Goal: Book appointment/travel/reservation

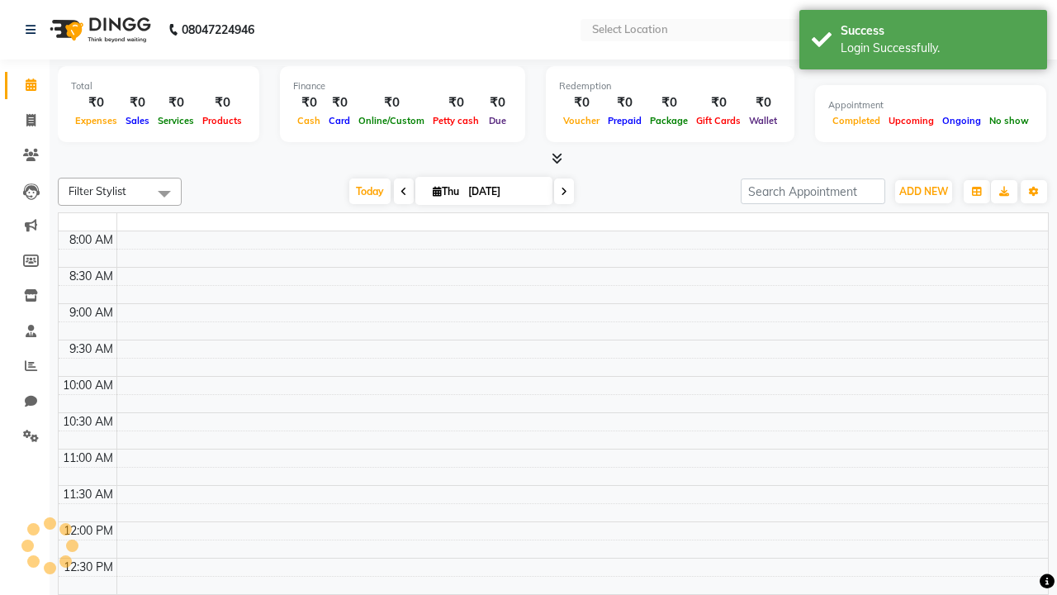
select select "en"
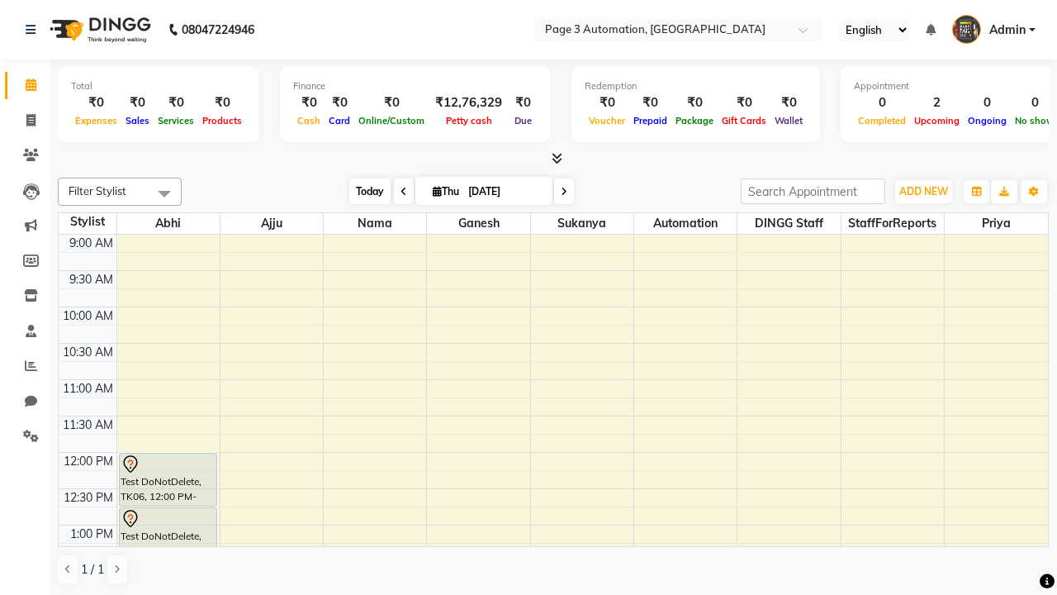
click at [362, 191] on span "Today" at bounding box center [369, 191] width 41 height 26
click at [923, 191] on span "ADD NEW" at bounding box center [923, 191] width 49 height 12
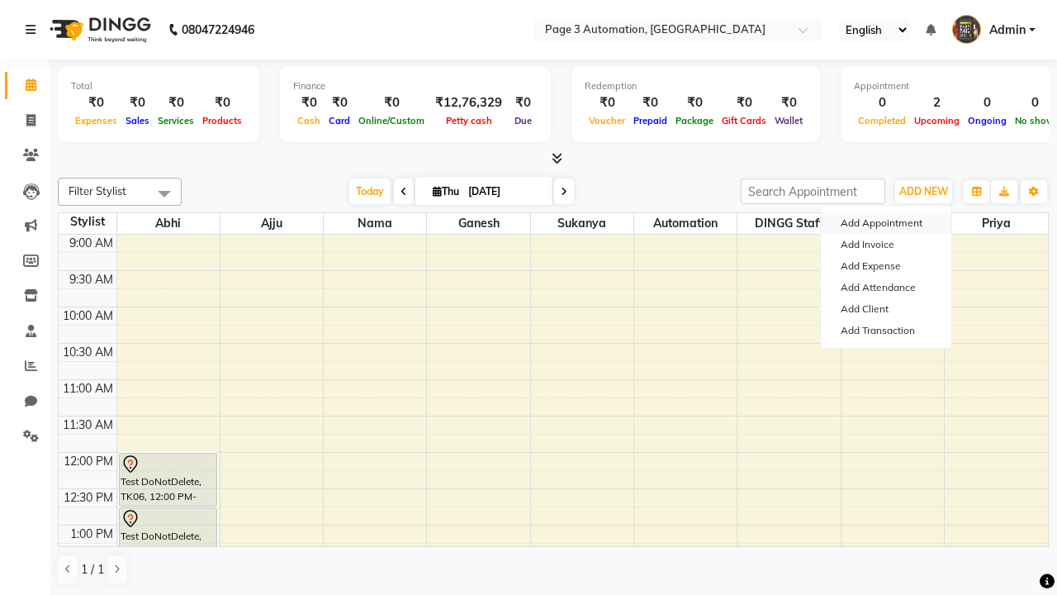
click at [886, 223] on button "Add Appointment" at bounding box center [886, 222] width 130 height 21
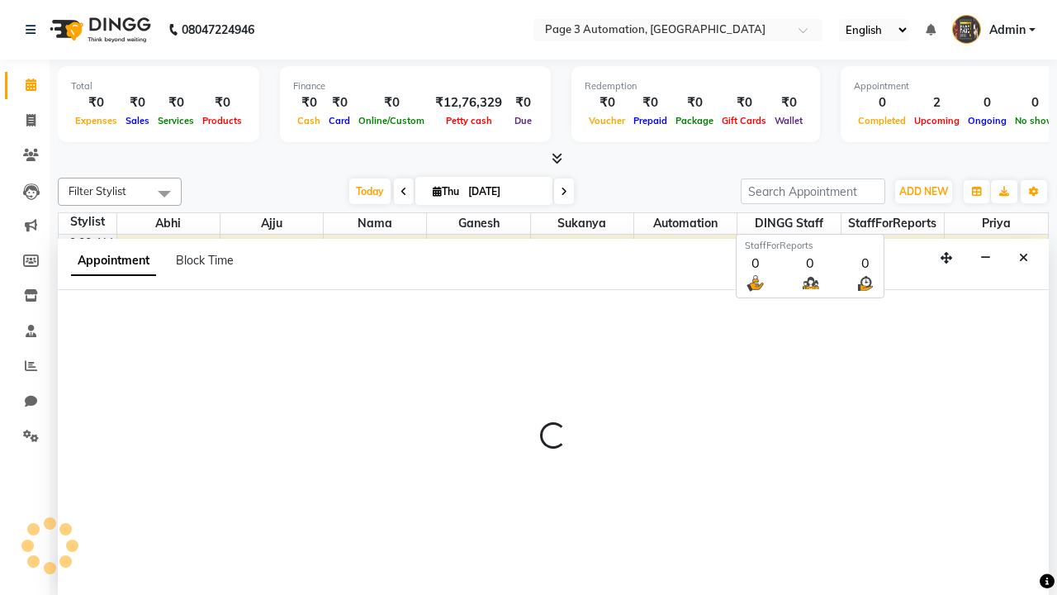
scroll to position [1, 0]
select select "tentative"
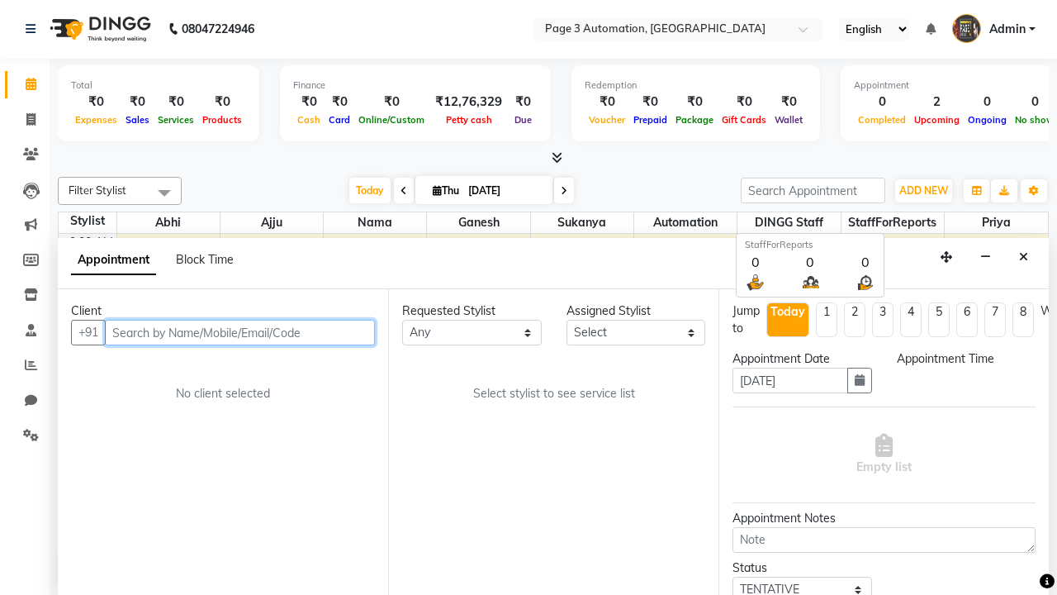
select select "600"
type input "8192346578"
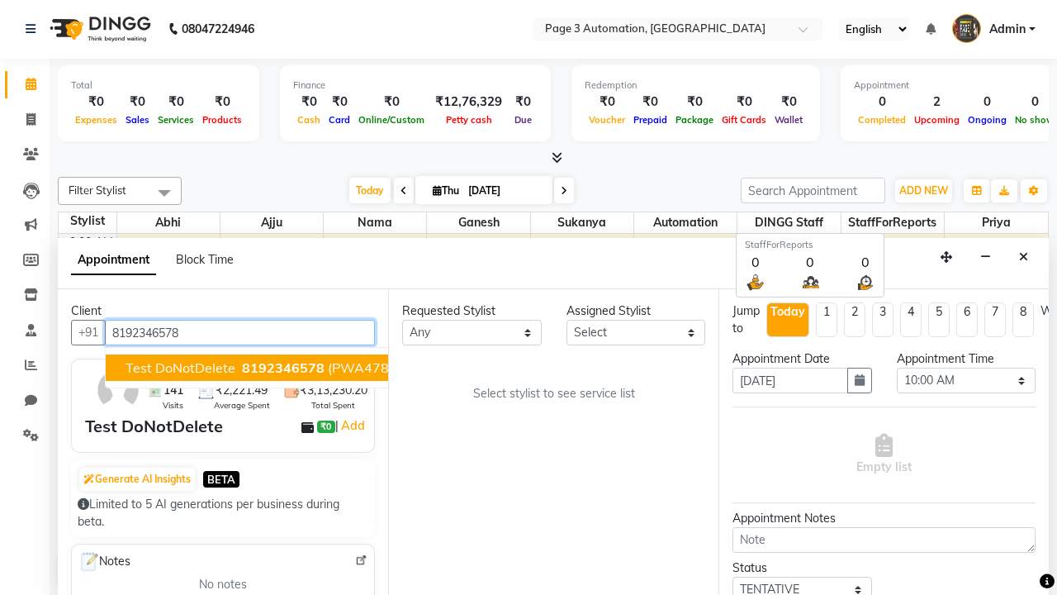
click at [242, 367] on span "8192346578" at bounding box center [283, 367] width 83 height 17
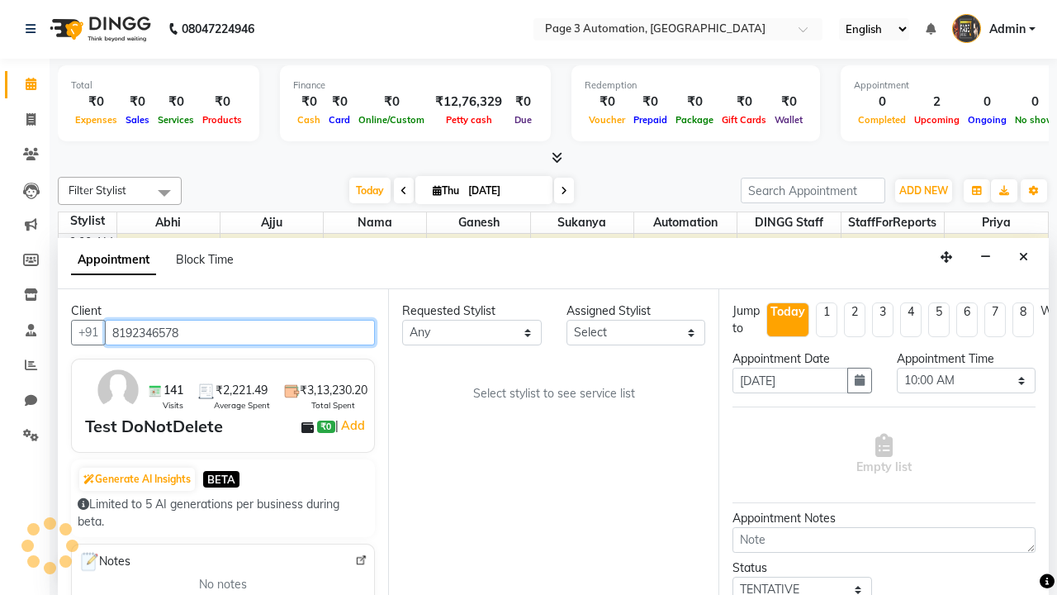
scroll to position [0, 0]
select select "711"
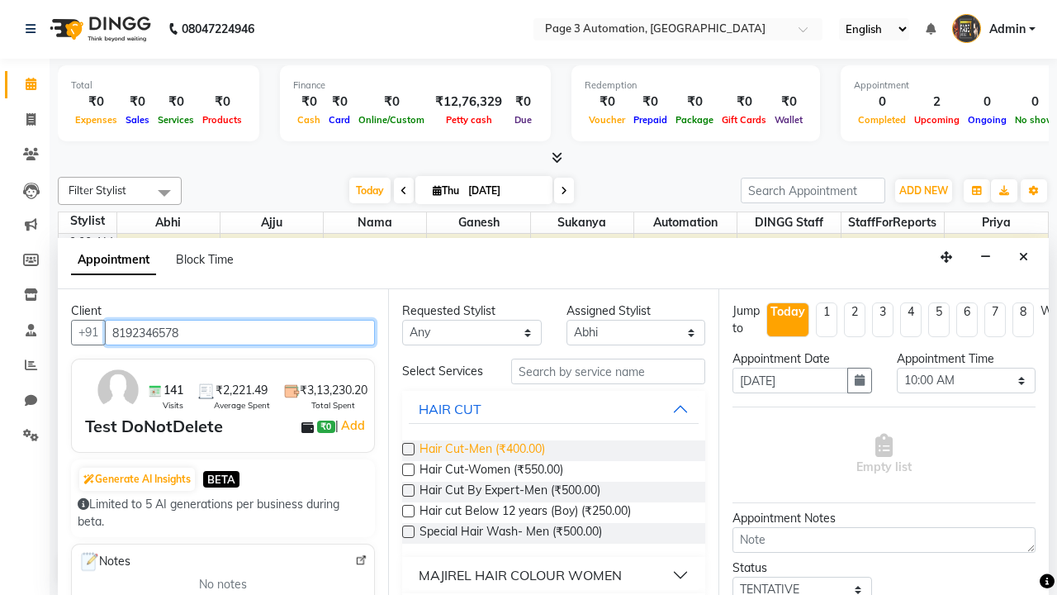
type input "8192346578"
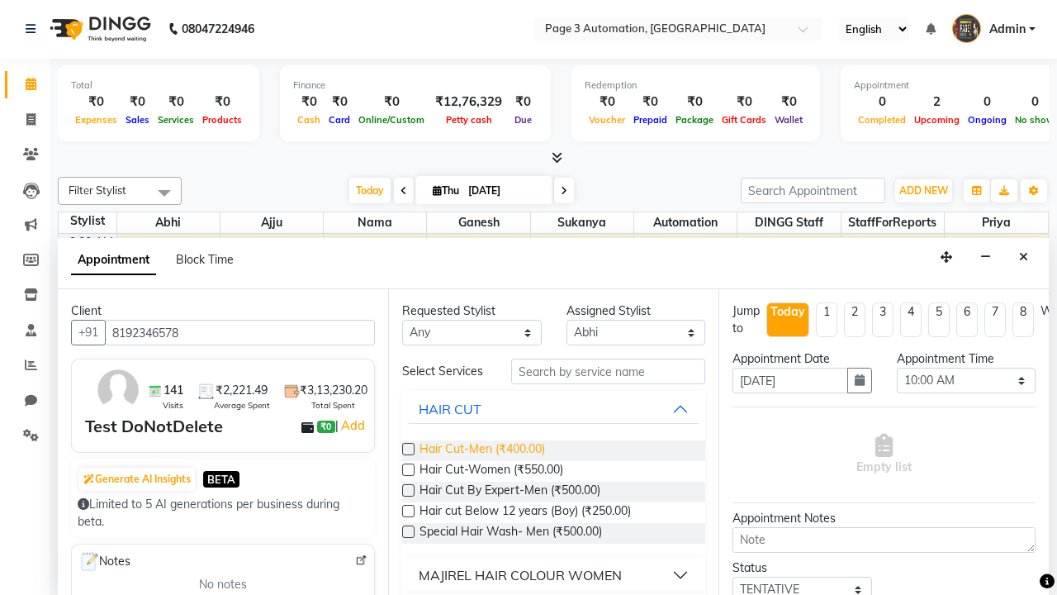
click at [481, 450] on span "Hair Cut-Men (₹400.00)" at bounding box center [482, 450] width 126 height 21
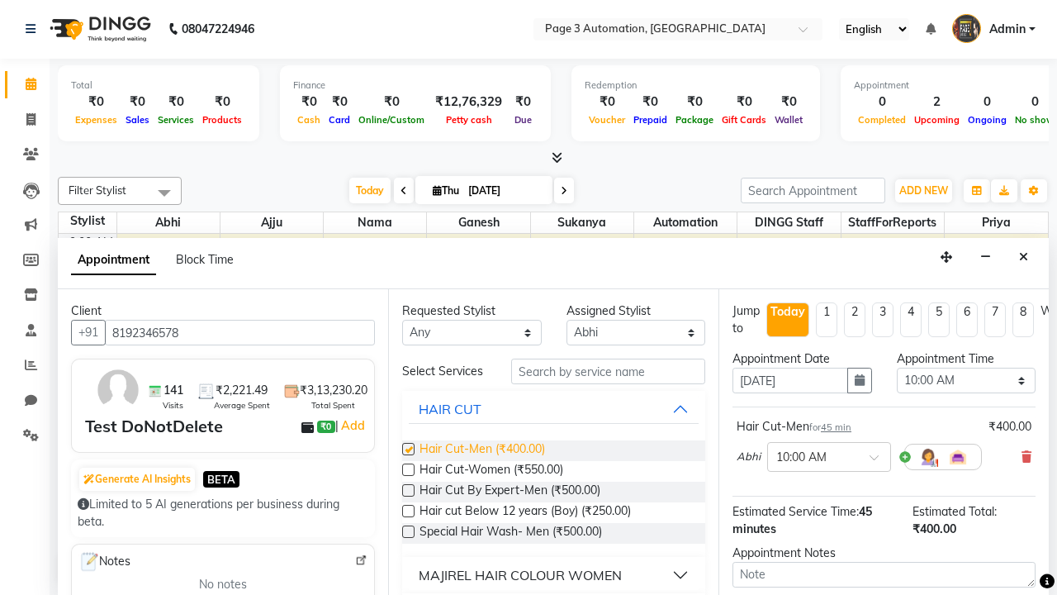
checkbox input "false"
click at [490, 471] on span "Hair Cut-Women (₹550.00)" at bounding box center [491, 471] width 144 height 21
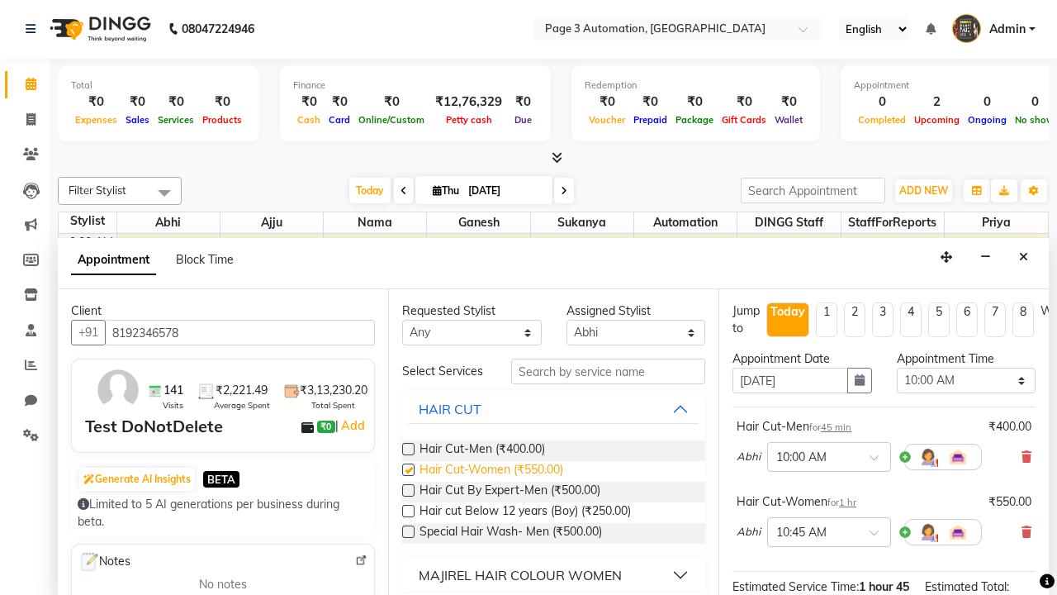
checkbox input "false"
select select "675"
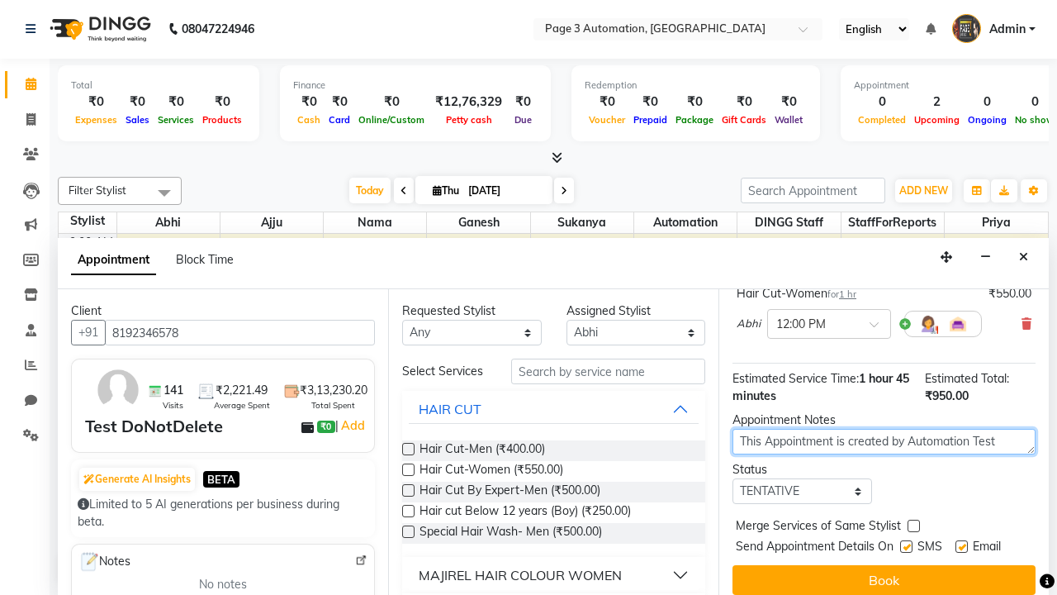
type textarea "This Appointment is created by Automation Test"
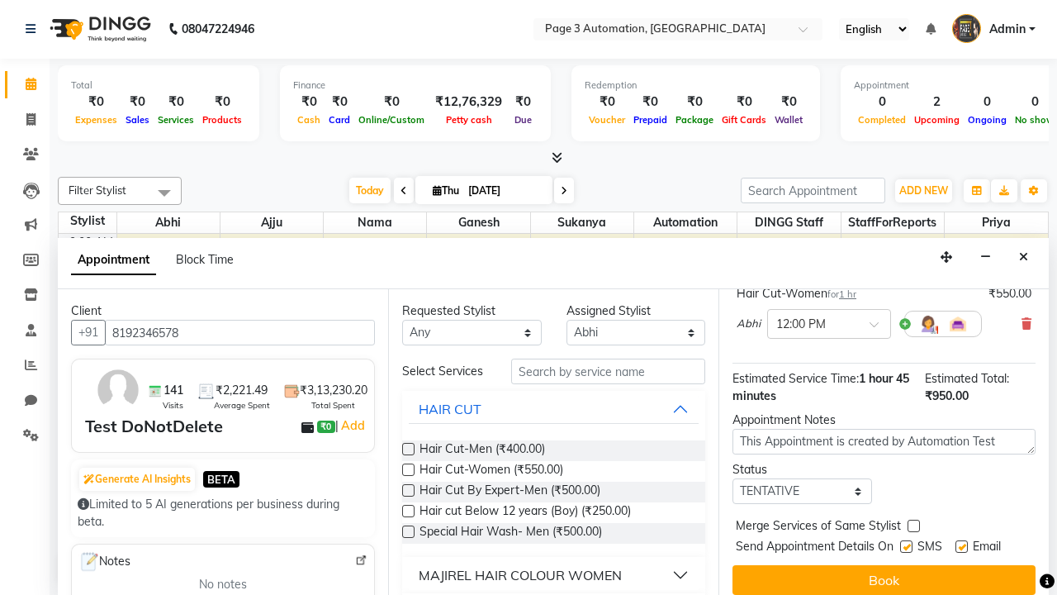
click at [906, 546] on label at bounding box center [906, 546] width 12 height 12
click at [906, 546] on input "checkbox" at bounding box center [905, 548] width 11 height 11
checkbox input "false"
click at [961, 546] on label at bounding box center [961, 546] width 12 height 12
click at [961, 546] on input "checkbox" at bounding box center [960, 548] width 11 height 11
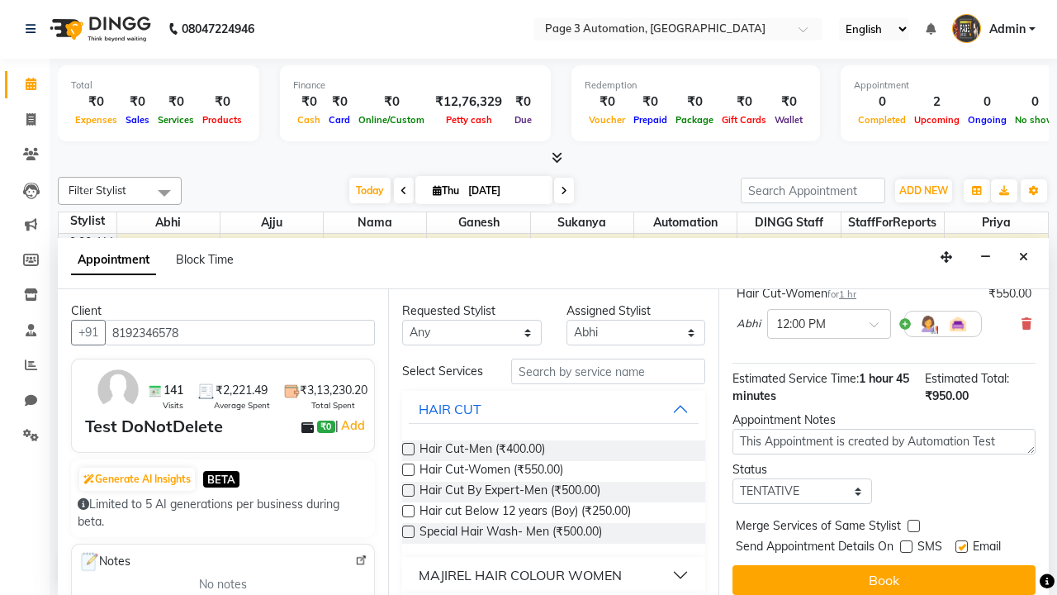
checkbox input "false"
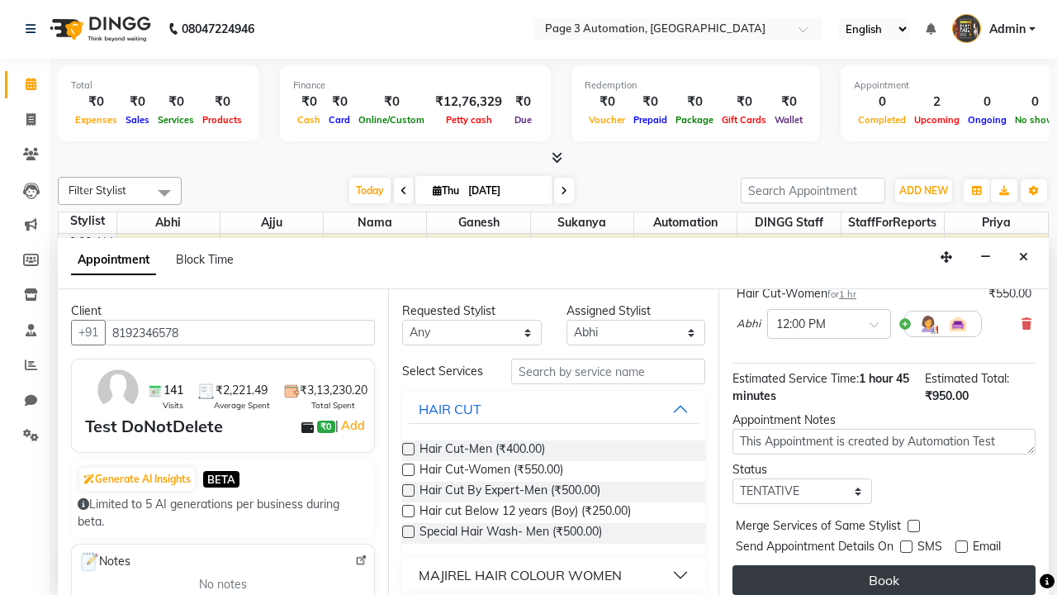
click at [884, 580] on button "Book" at bounding box center [883, 580] width 303 height 30
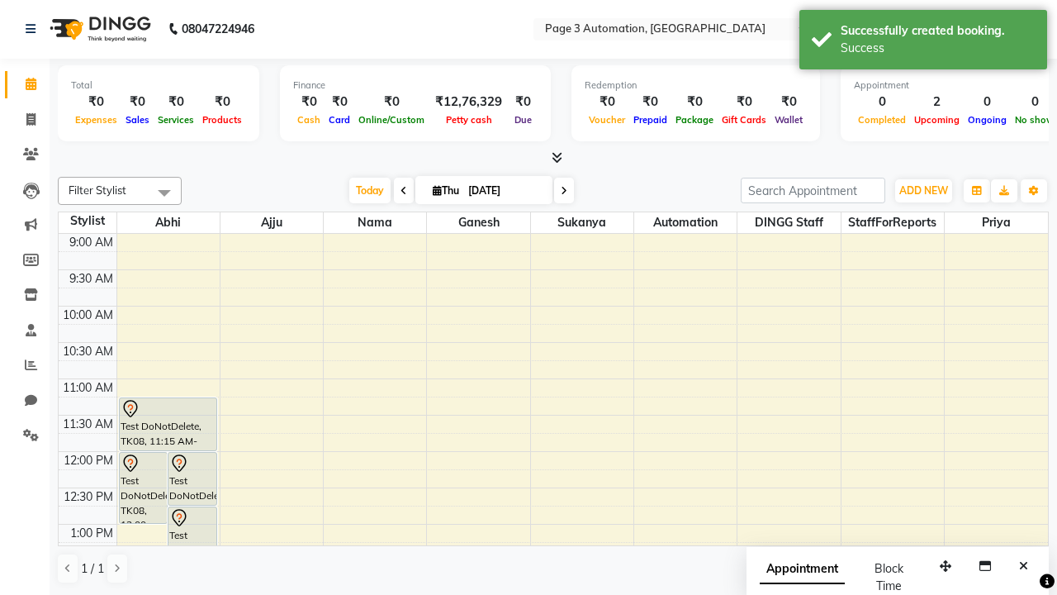
scroll to position [0, 0]
click at [923, 42] on div "Success" at bounding box center [938, 48] width 194 height 17
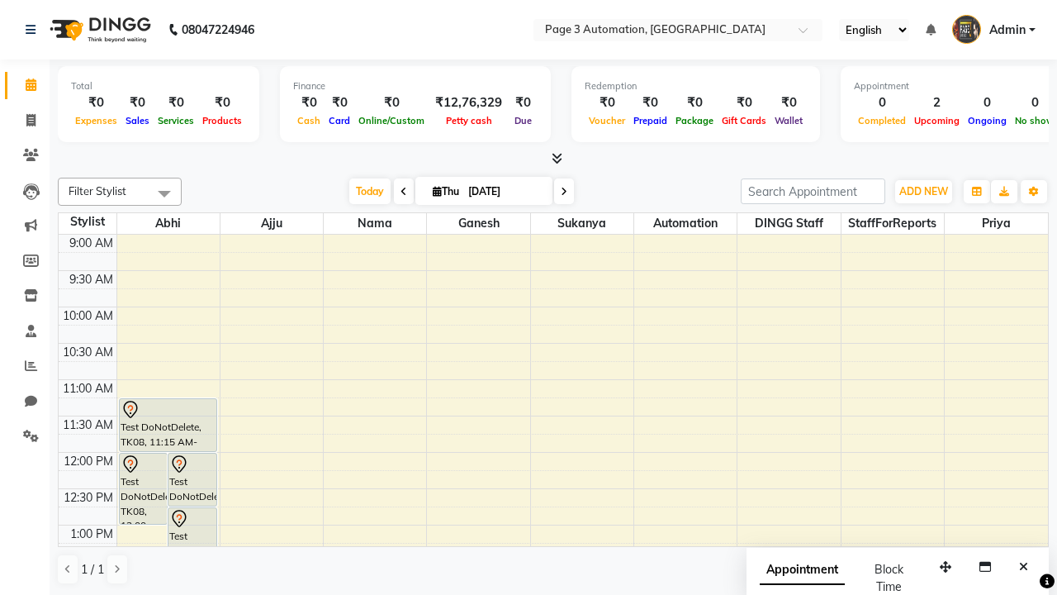
click at [164, 193] on span at bounding box center [164, 193] width 33 height 31
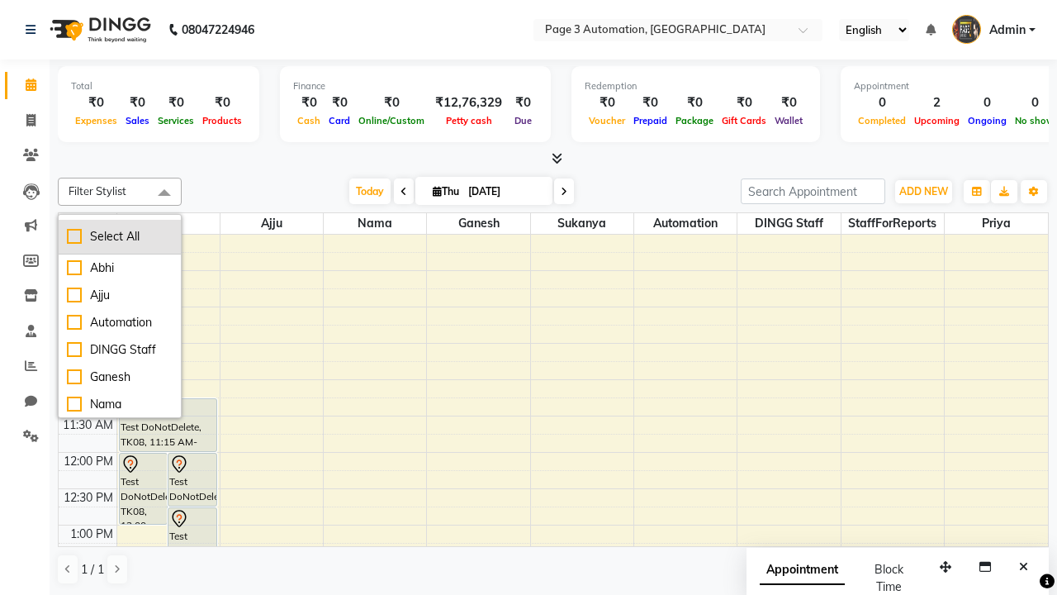
click at [120, 236] on div "Select All" at bounding box center [120, 236] width 106 height 17
checkbox input "true"
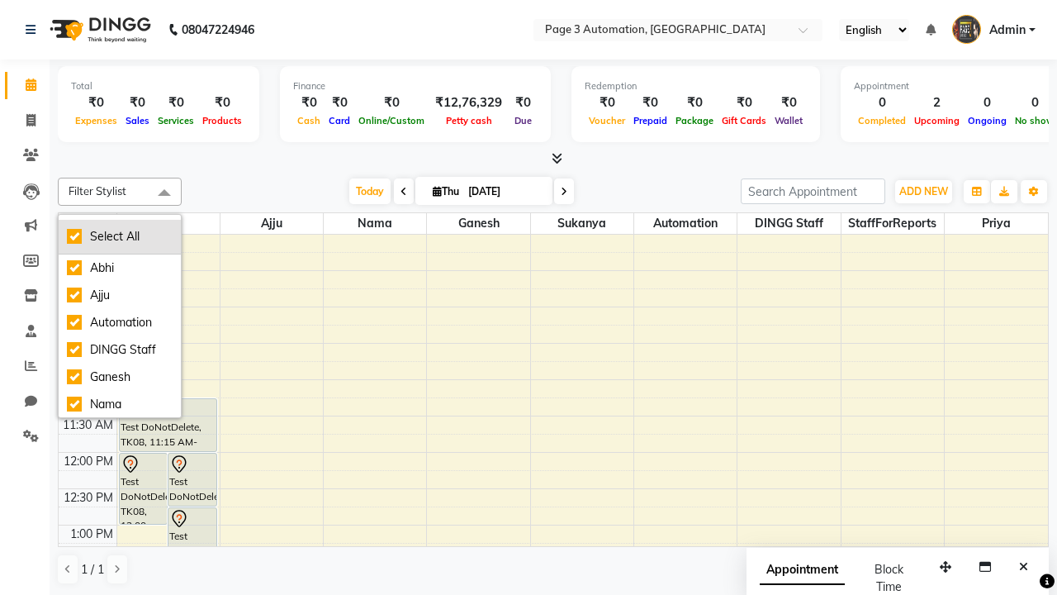
checkbox input "true"
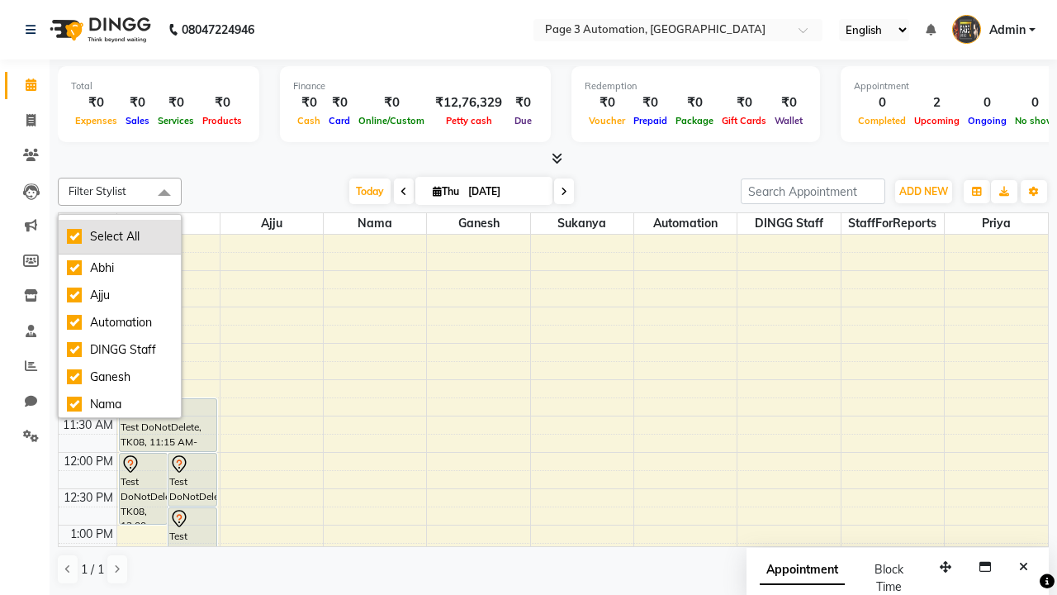
checkbox input "true"
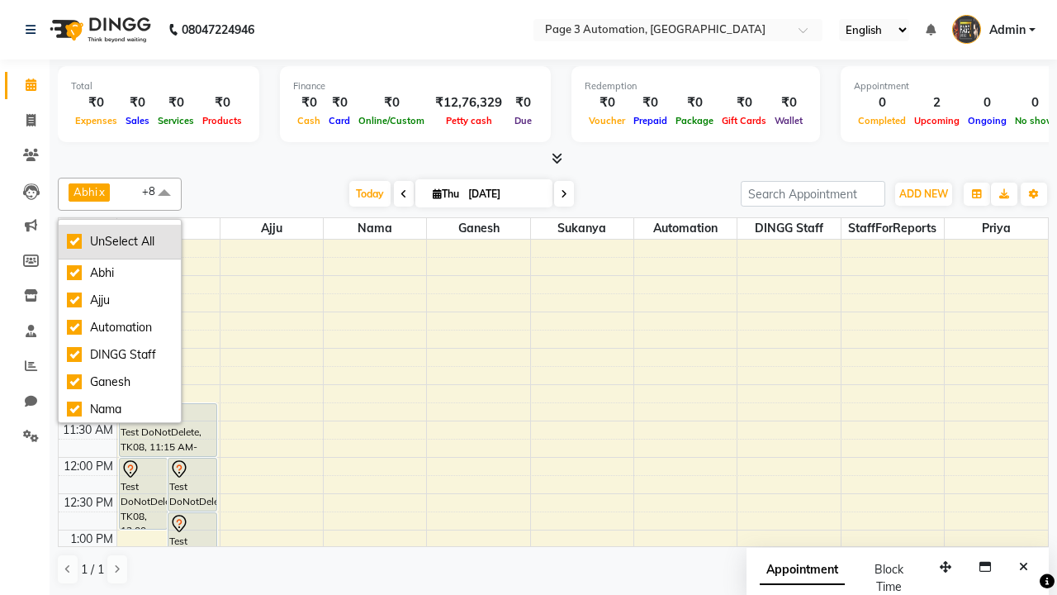
click at [120, 241] on div "UnSelect All" at bounding box center [120, 241] width 106 height 17
checkbox input "false"
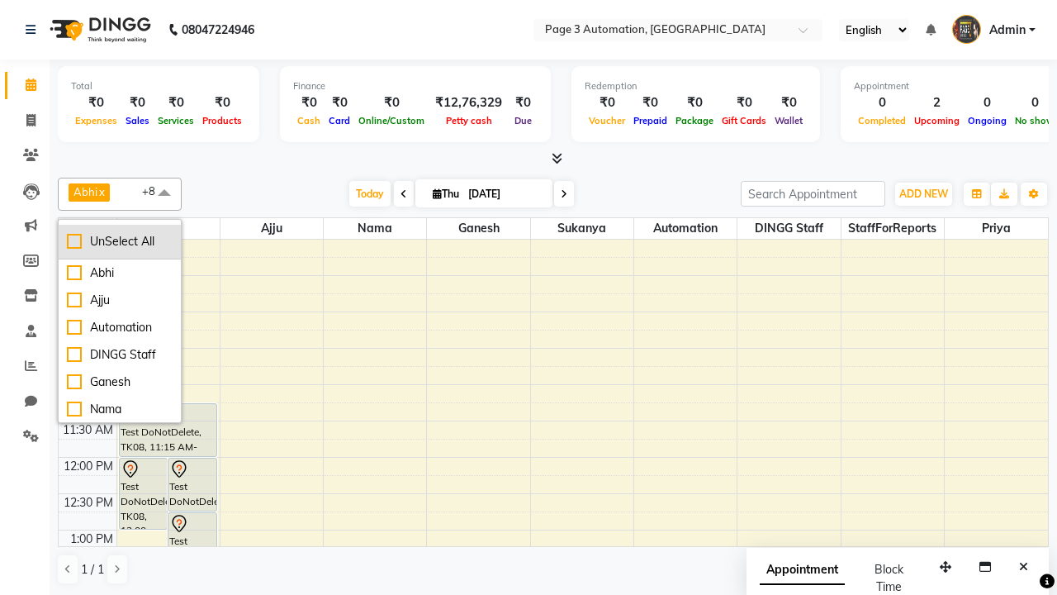
checkbox input "false"
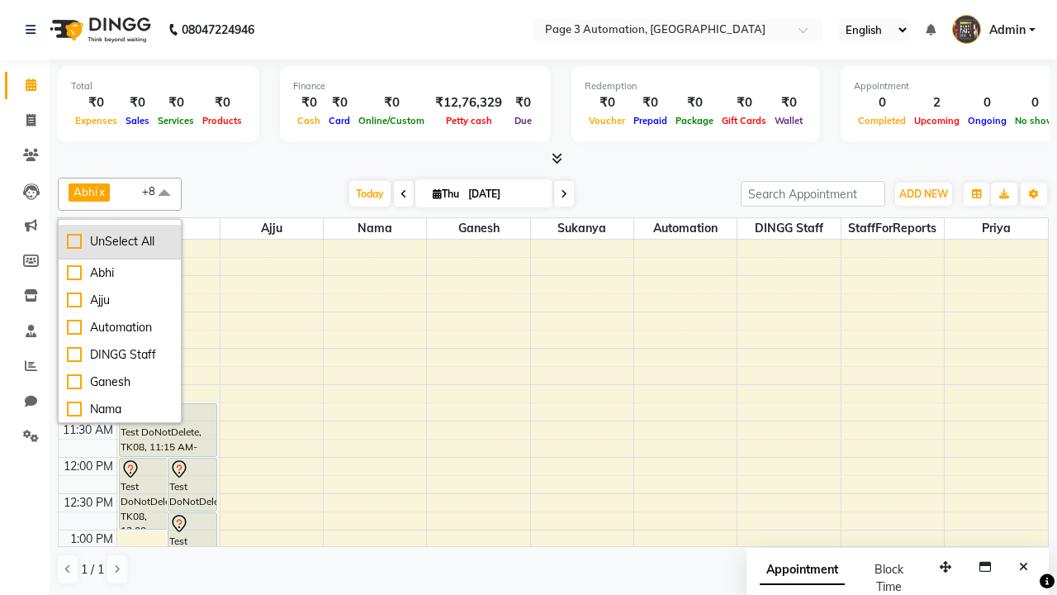
checkbox input "false"
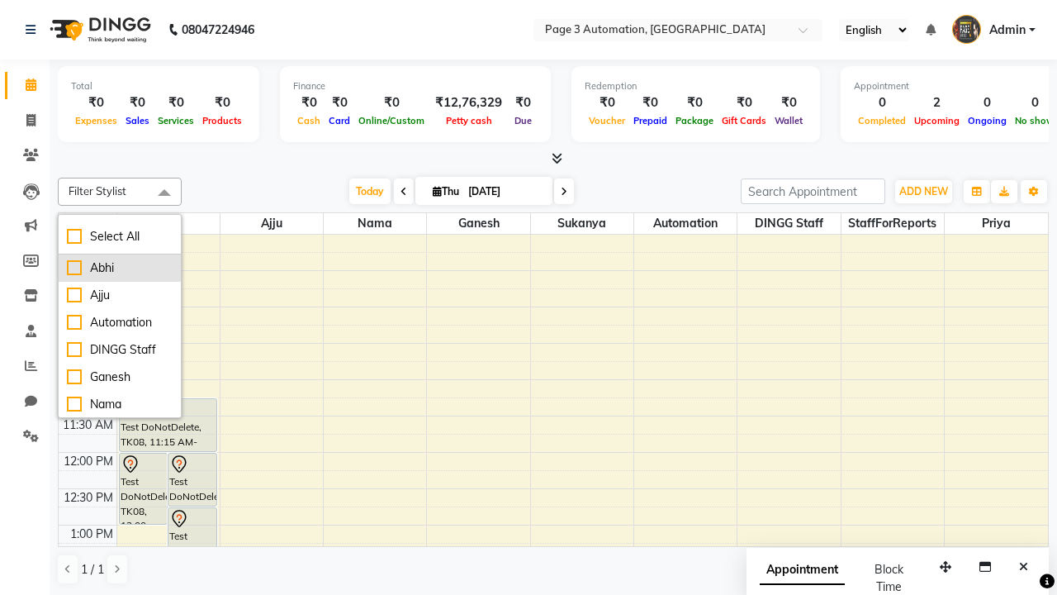
click at [120, 268] on div "Abhi" at bounding box center [120, 267] width 106 height 17
checkbox input "true"
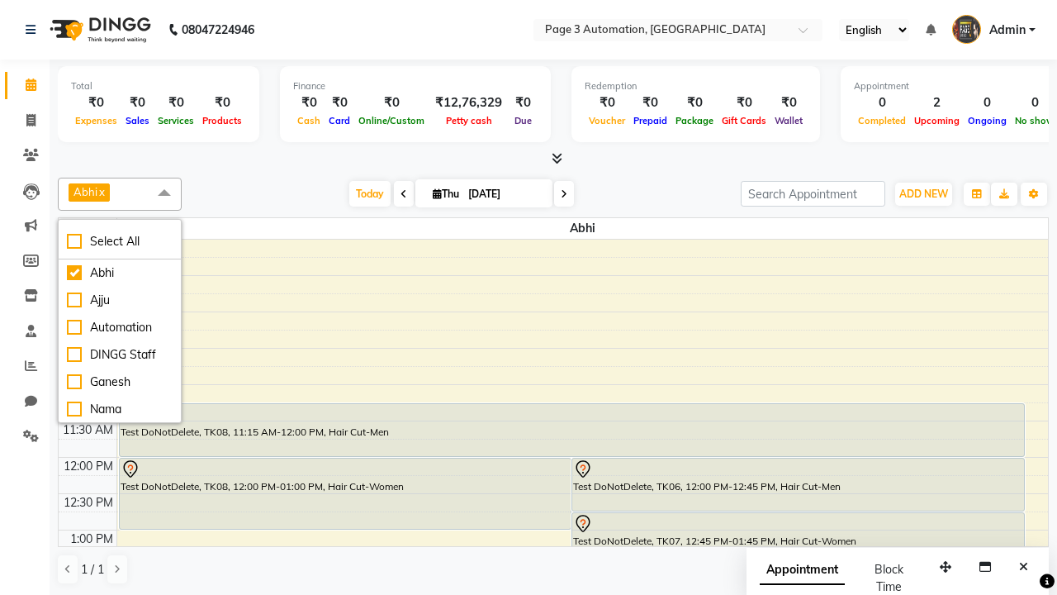
click at [164, 193] on span at bounding box center [164, 193] width 33 height 31
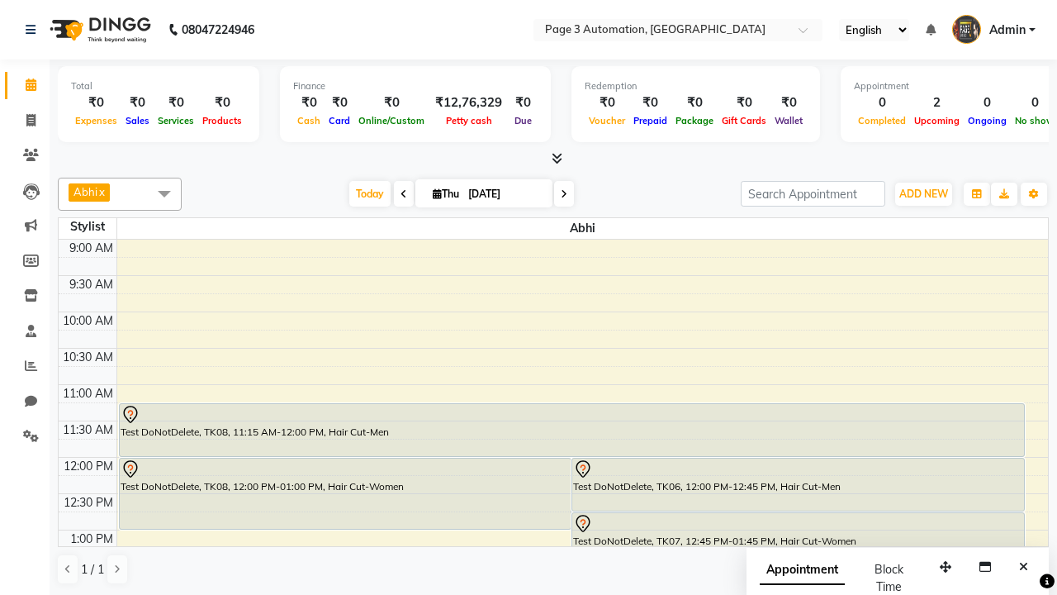
click at [344, 493] on div "Test DoNotDelete, TK08, 12:00 PM-01:00 PM, Hair Cut-Women" at bounding box center [346, 493] width 452 height 70
select select "7"
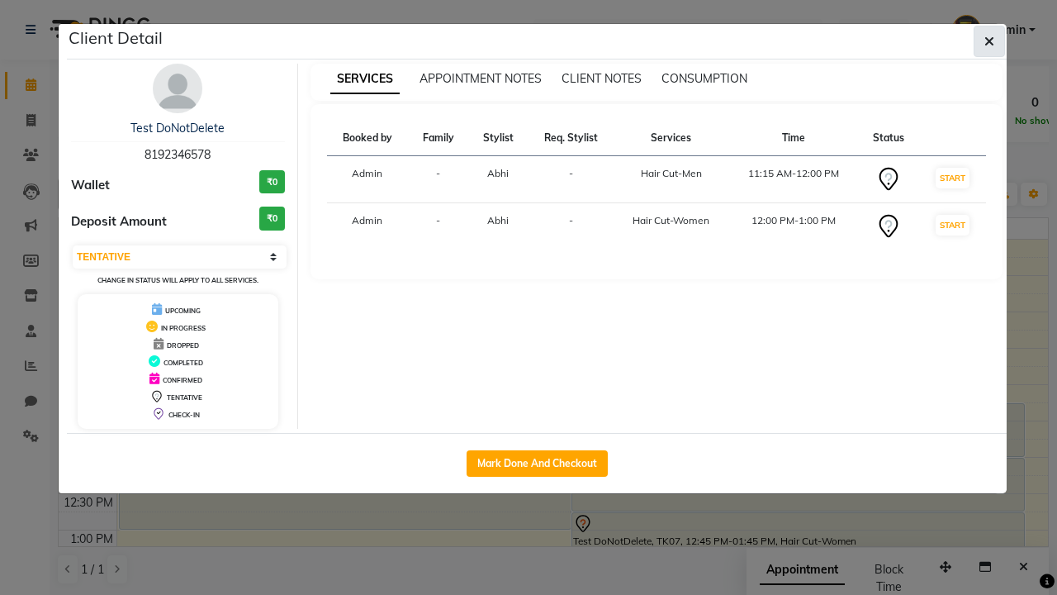
click at [989, 41] on icon "button" at bounding box center [989, 41] width 10 height 13
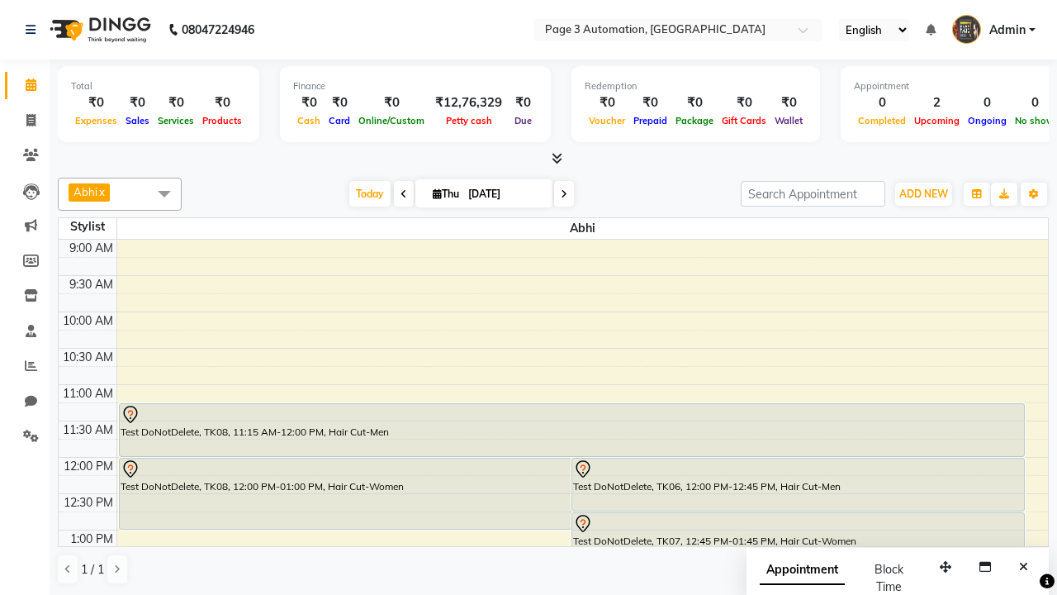
click at [571, 429] on div "Test DoNotDelete, TK08, 11:15 AM-12:00 PM, Hair Cut-Men" at bounding box center [572, 430] width 904 height 52
select select "7"
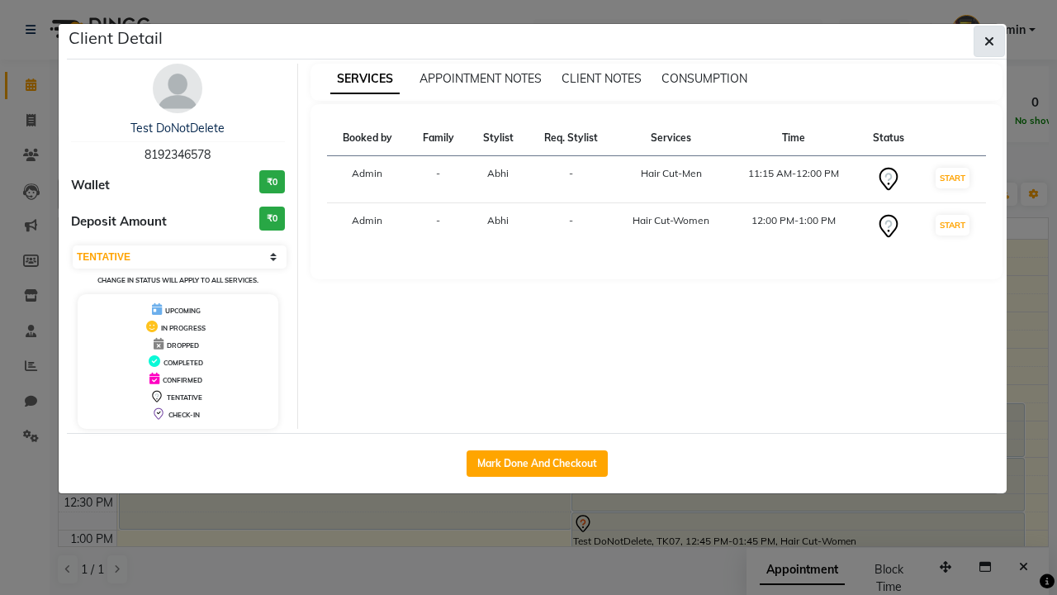
click at [989, 41] on icon "button" at bounding box center [989, 41] width 10 height 13
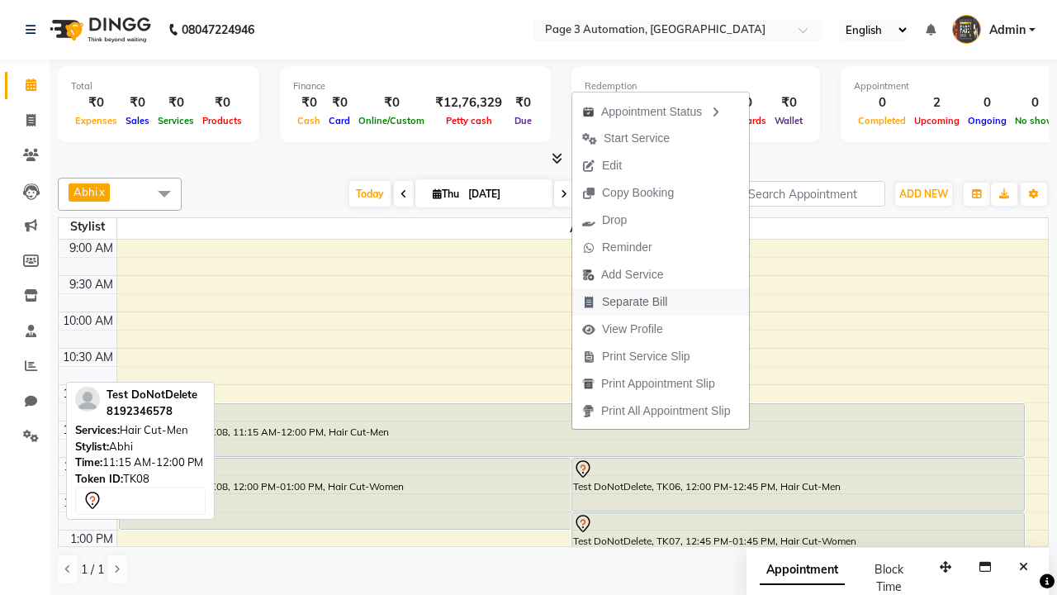
click at [663, 301] on span "Separate Bill" at bounding box center [634, 301] width 65 height 17
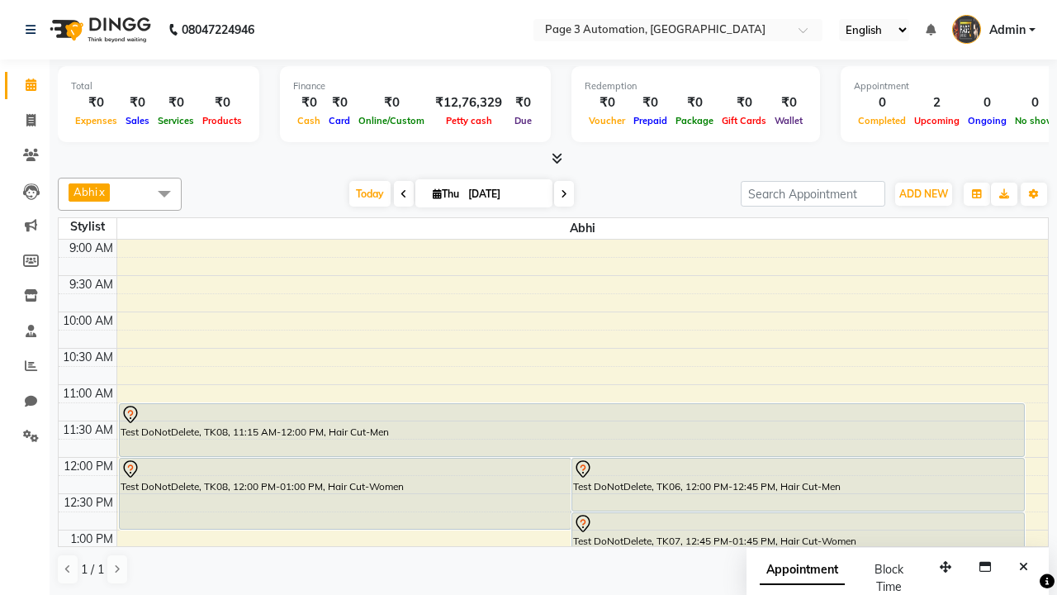
click at [164, 193] on span at bounding box center [164, 193] width 33 height 31
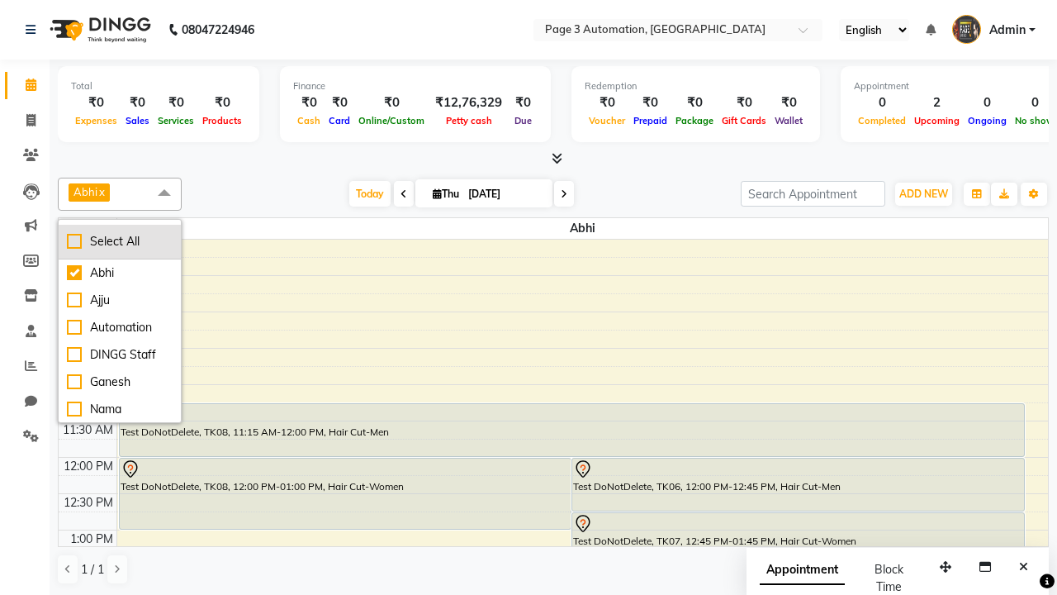
click at [120, 241] on div "Select All" at bounding box center [120, 241] width 106 height 17
checkbox input "true"
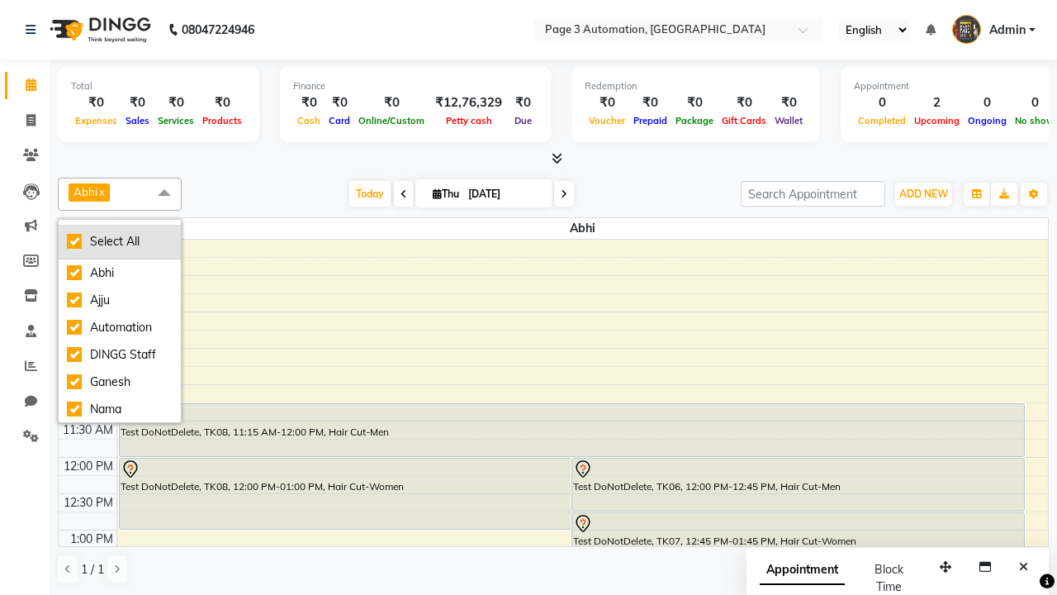
checkbox input "true"
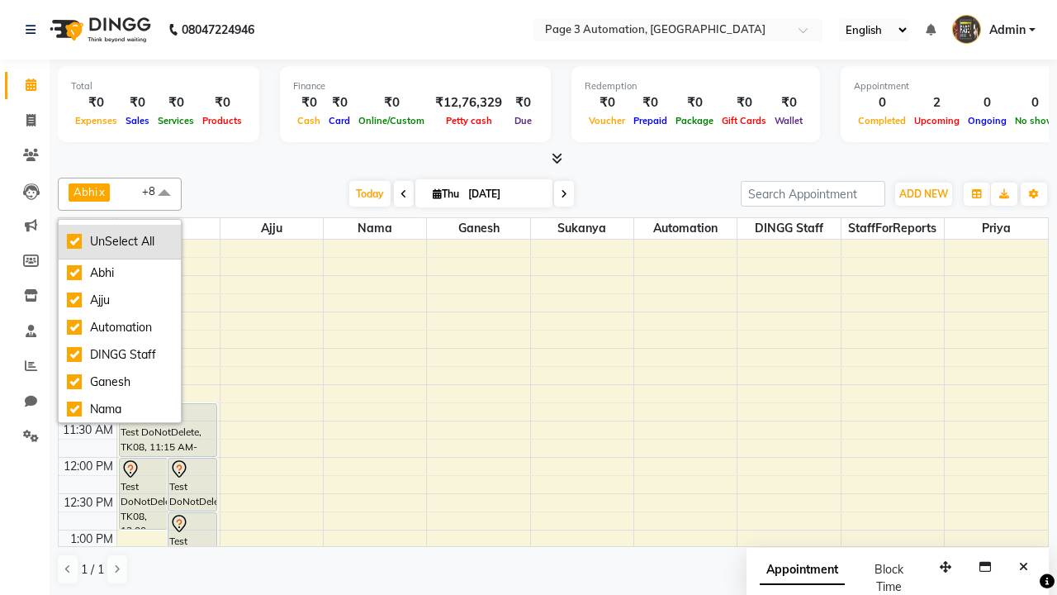
click at [120, 241] on div "UnSelect All" at bounding box center [120, 241] width 106 height 17
checkbox input "false"
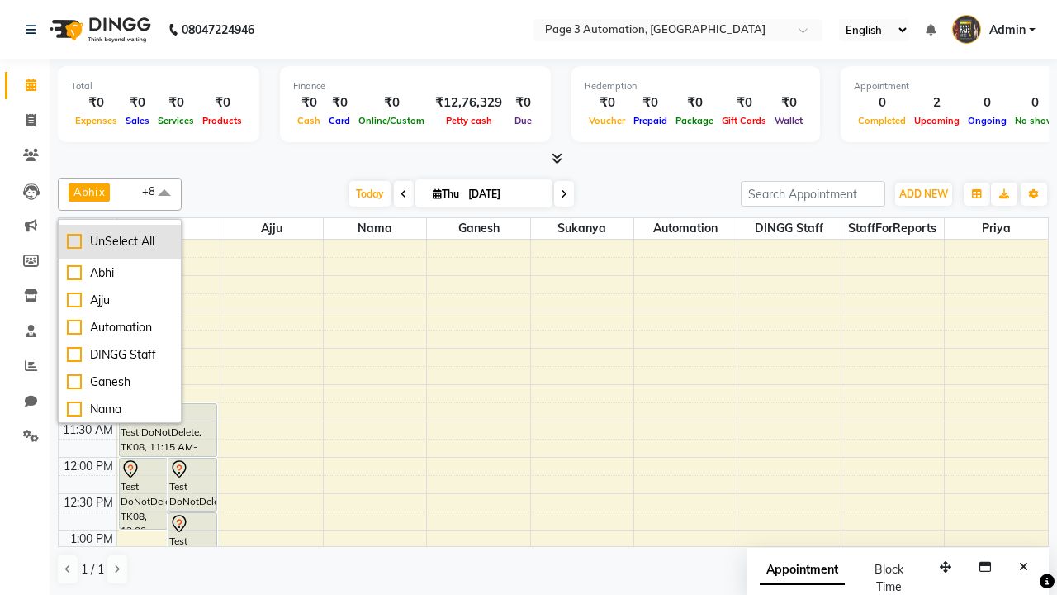
checkbox input "false"
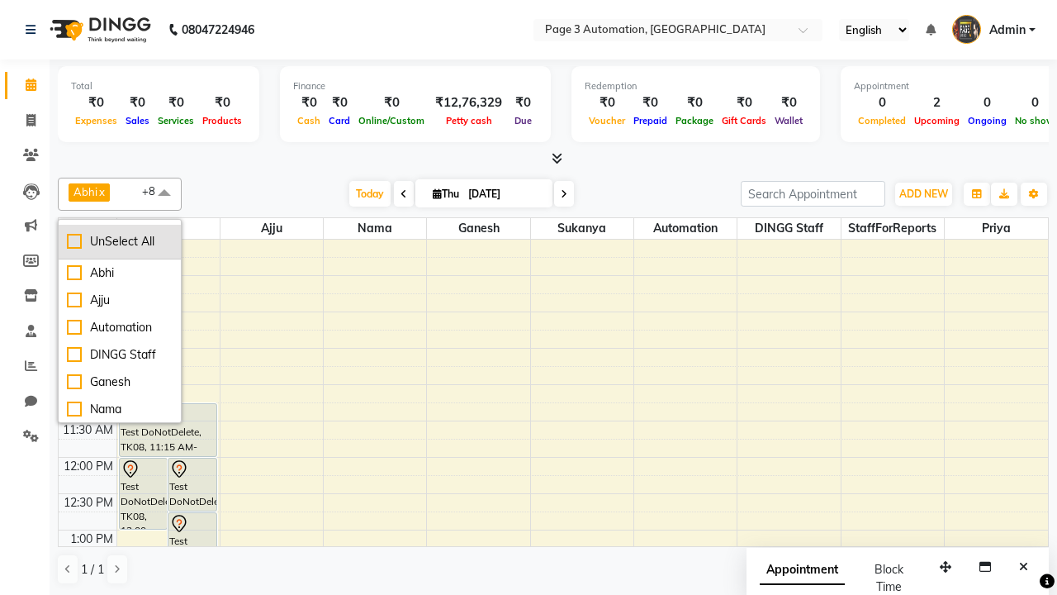
checkbox input "false"
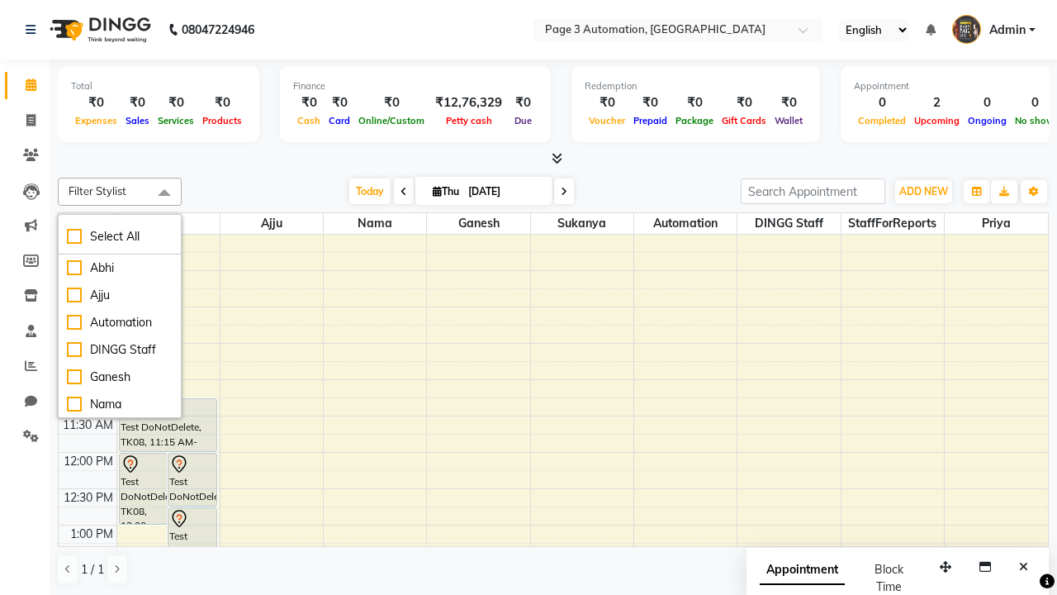
click at [164, 193] on span at bounding box center [164, 193] width 33 height 31
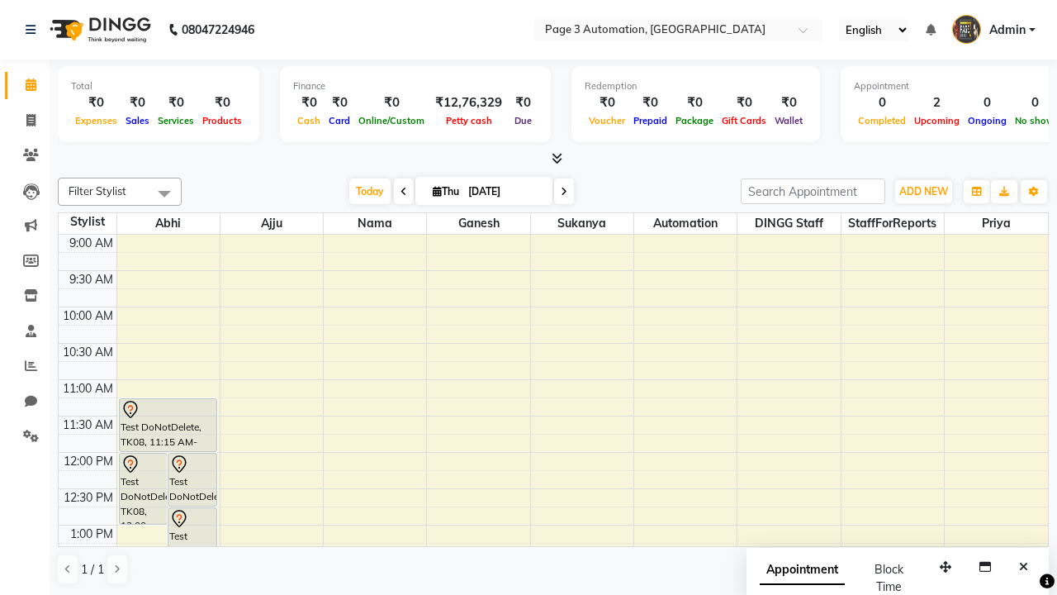
click at [993, 30] on span "Admin" at bounding box center [1007, 29] width 36 height 17
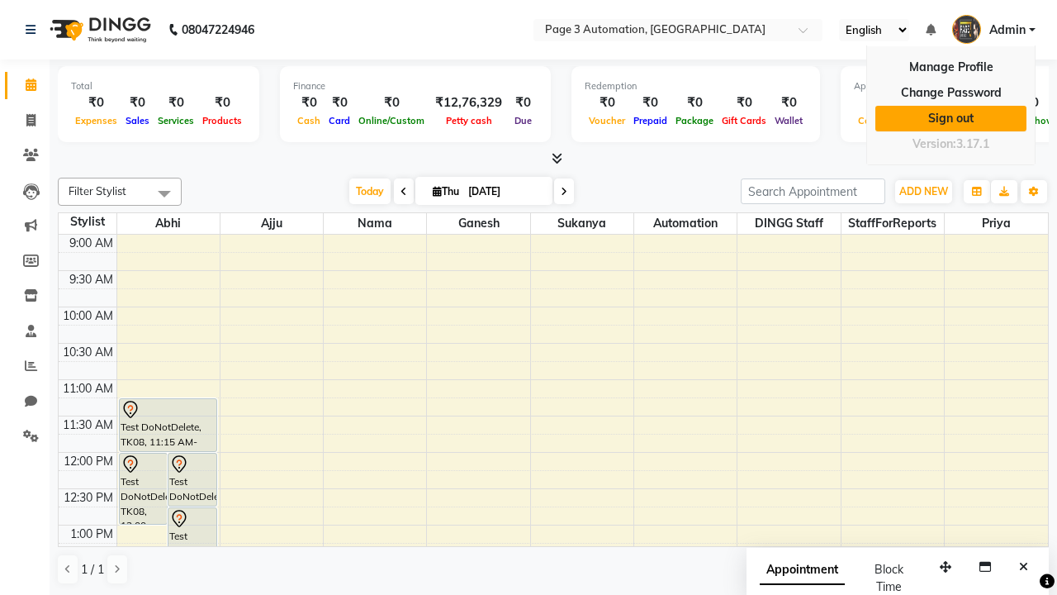
click at [950, 118] on link "Sign out" at bounding box center [950, 119] width 151 height 26
